Goal: Transaction & Acquisition: Download file/media

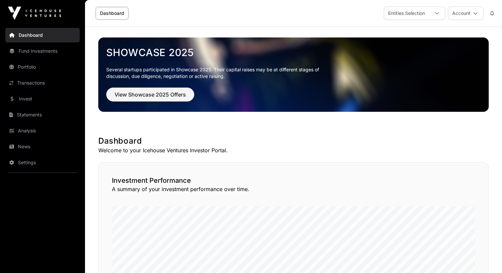
click at [32, 99] on link "Invest" at bounding box center [42, 99] width 74 height 15
click at [31, 116] on link "Statements" at bounding box center [42, 115] width 74 height 15
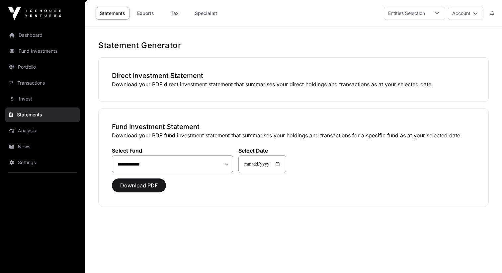
click at [31, 116] on link "Statements" at bounding box center [42, 115] width 74 height 15
click at [175, 14] on link "Tax" at bounding box center [174, 13] width 27 height 13
select select
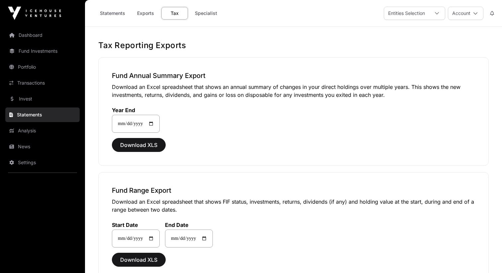
click at [116, 17] on link "Statements" at bounding box center [113, 13] width 34 height 13
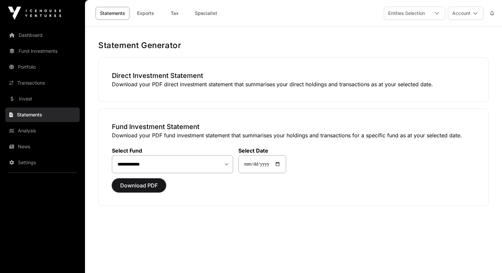
click at [147, 188] on span "Download PDF" at bounding box center [139, 186] width 38 height 8
click at [144, 187] on span "Download PDF" at bounding box center [139, 186] width 38 height 8
click at [203, 165] on select "**********" at bounding box center [172, 164] width 121 height 18
click at [147, 14] on link "Exports" at bounding box center [145, 13] width 27 height 13
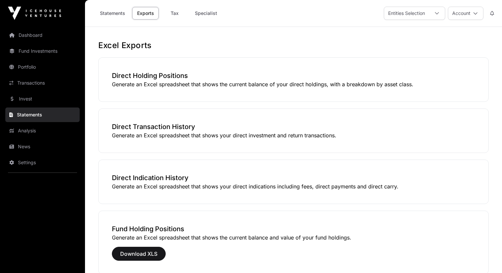
click at [173, 12] on link "Tax" at bounding box center [174, 13] width 27 height 13
select select
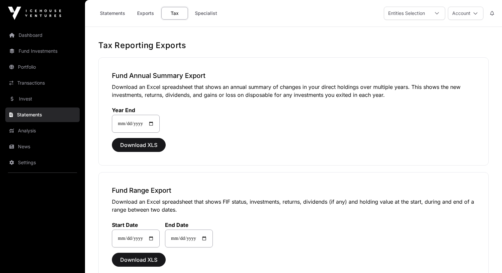
click at [208, 14] on link "Specialist" at bounding box center [206, 13] width 31 height 13
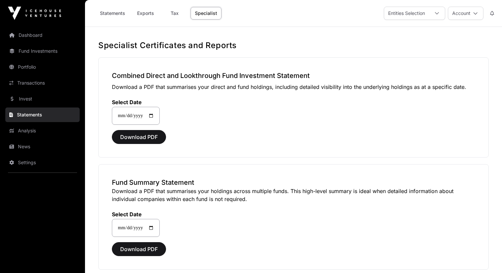
click at [122, 13] on link "Statements" at bounding box center [113, 13] width 34 height 13
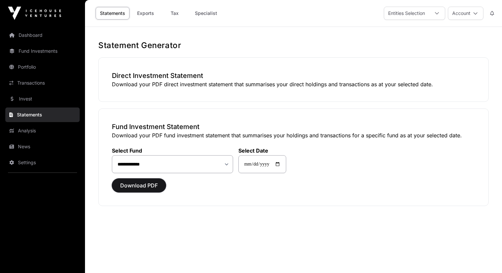
click at [144, 181] on button "Download PDF" at bounding box center [139, 186] width 54 height 14
click at [146, 188] on span "Download PDF" at bounding box center [139, 186] width 38 height 8
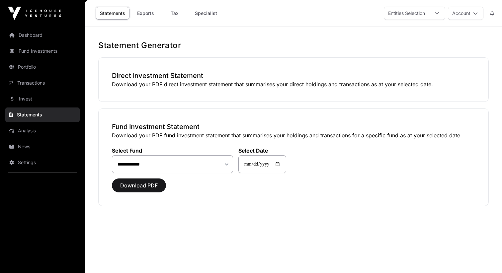
click at [41, 133] on link "Analysis" at bounding box center [42, 131] width 74 height 15
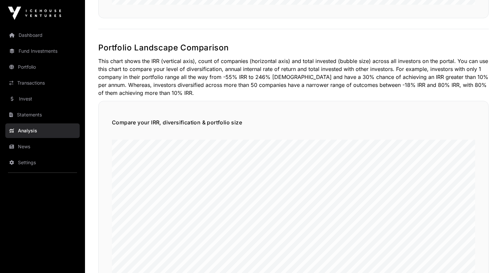
scroll to position [363, 0]
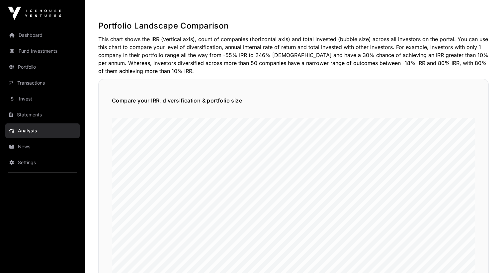
click at [28, 116] on link "Statements" at bounding box center [42, 115] width 74 height 15
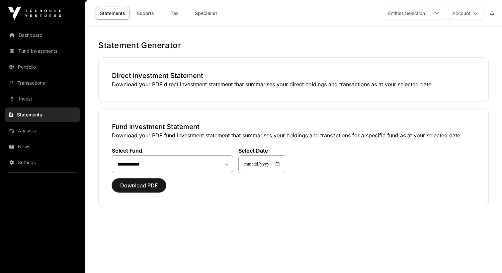
click at [145, 188] on span "Download PDF" at bounding box center [139, 186] width 38 height 8
